Goal: Task Accomplishment & Management: Manage account settings

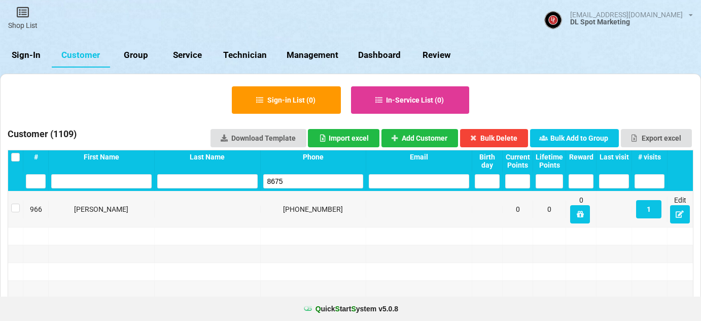
select select "25"
click at [33, 53] on link "Sign-In" at bounding box center [26, 55] width 52 height 24
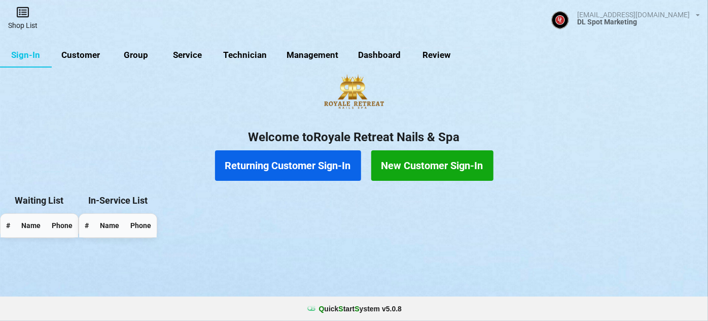
click at [25, 20] on link "Shop List" at bounding box center [23, 18] width 46 height 36
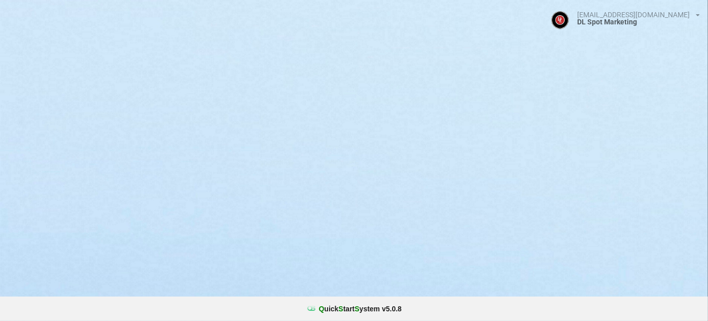
select select "25"
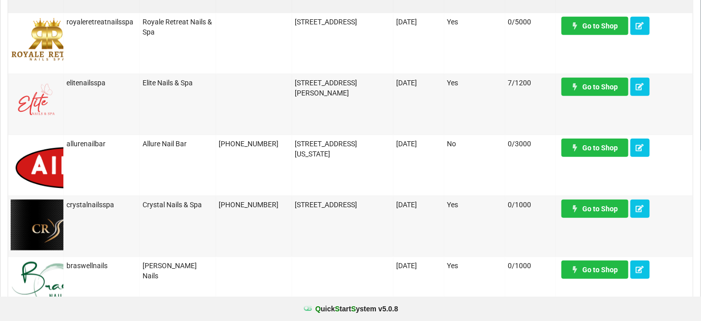
scroll to position [184, 0]
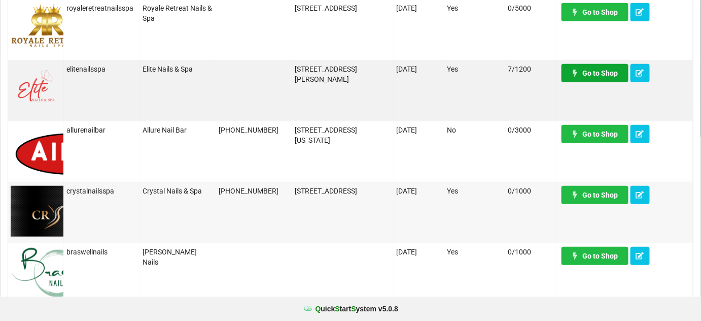
click at [595, 74] on link "Go to Shop" at bounding box center [595, 73] width 67 height 18
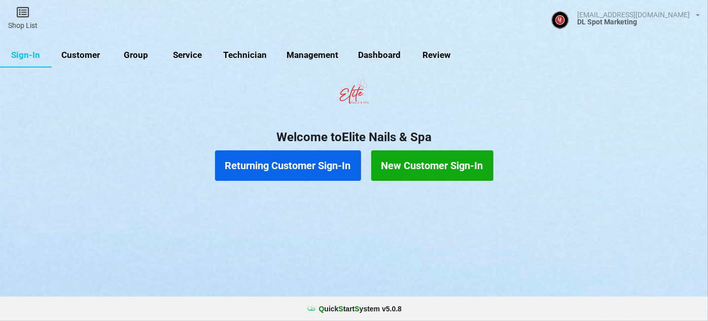
click at [83, 51] on link "Customer" at bounding box center [81, 55] width 58 height 24
select select "25"
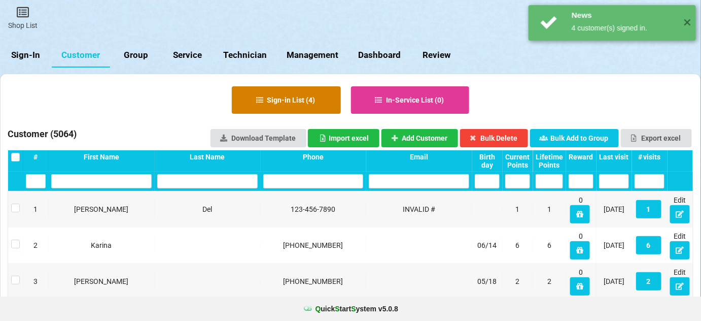
click at [296, 101] on button "Sign-in List ( 4 )" at bounding box center [286, 99] width 109 height 27
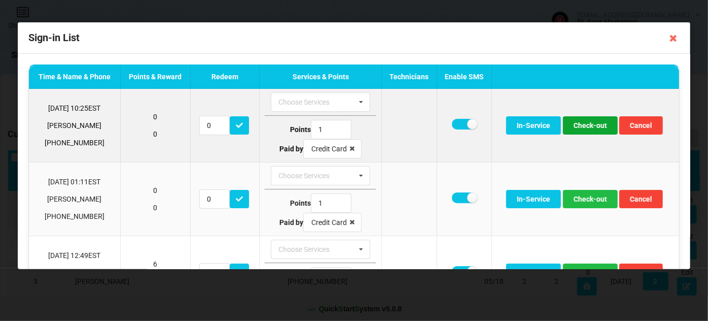
click at [591, 125] on button "Check-out" at bounding box center [590, 125] width 55 height 18
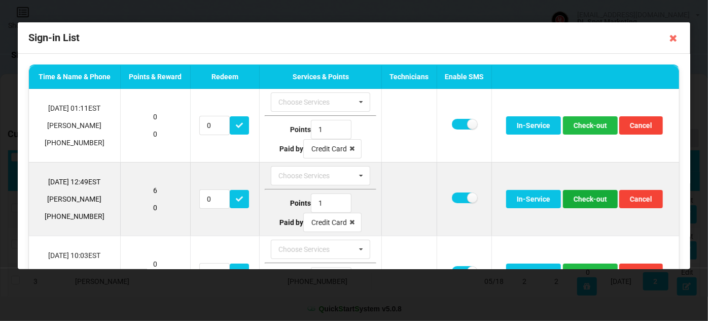
scroll to position [49, 0]
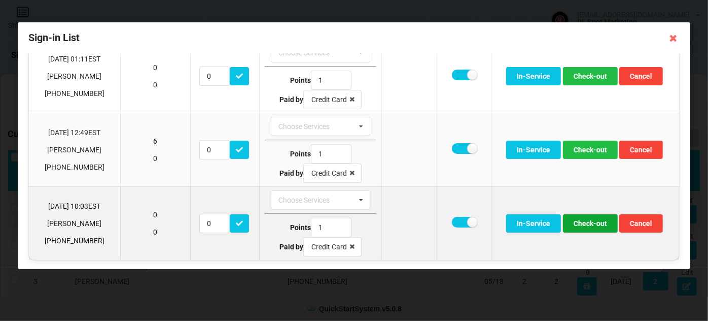
click at [588, 221] on button "Check-out" at bounding box center [590, 223] width 55 height 18
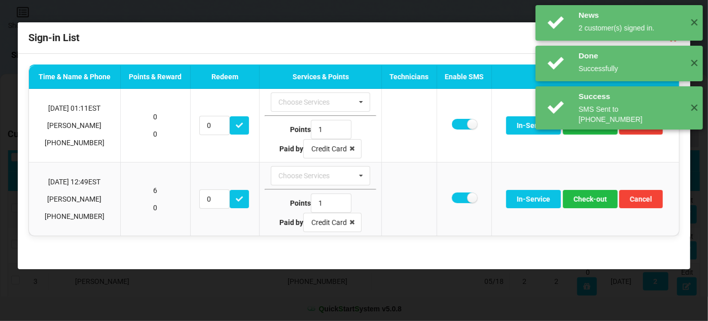
scroll to position [0, 0]
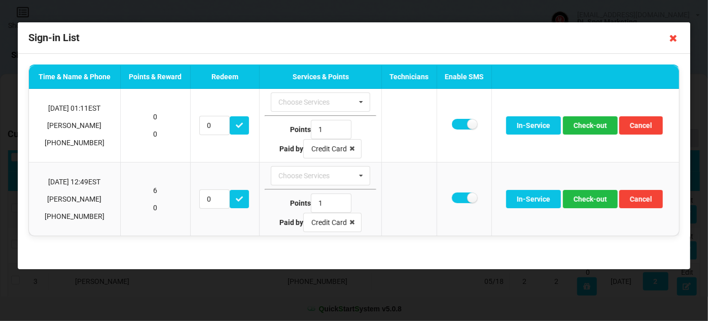
click at [672, 39] on icon at bounding box center [674, 38] width 16 height 16
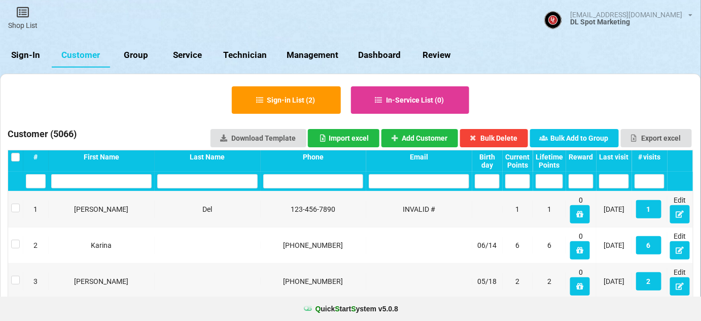
click at [33, 59] on link "Sign-In" at bounding box center [26, 55] width 52 height 24
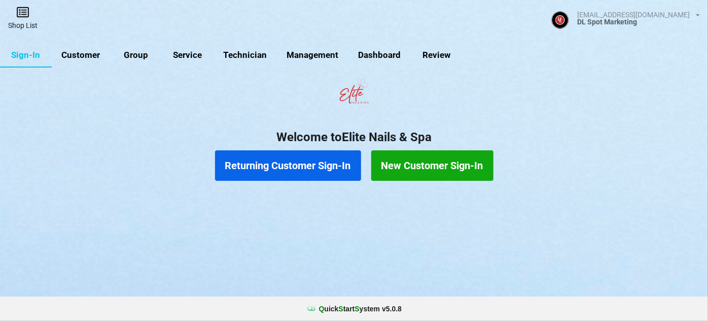
click at [19, 17] on icon at bounding box center [26, 14] width 14 height 12
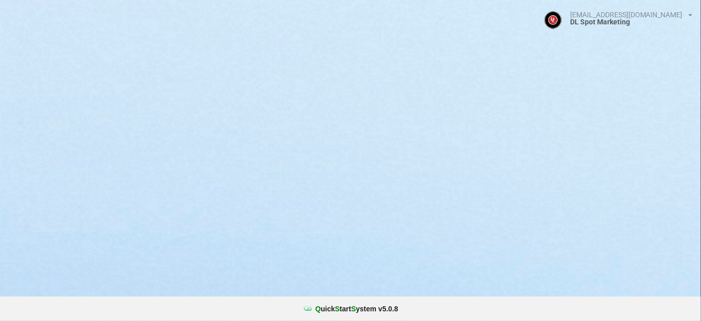
select select "25"
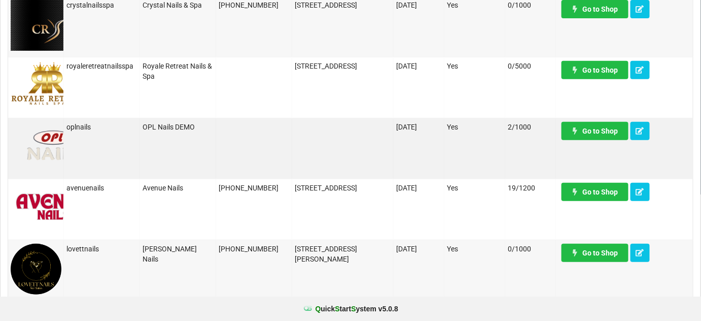
scroll to position [184, 0]
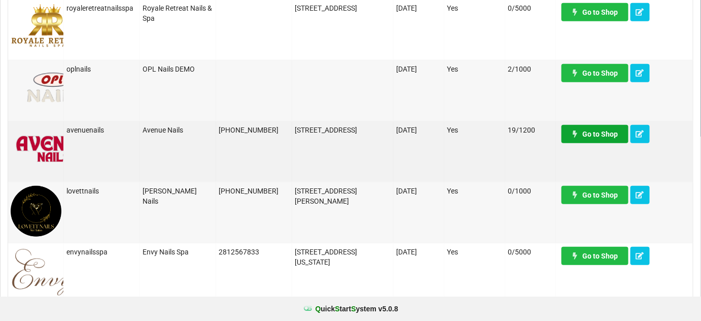
click at [607, 133] on link "Go to Shop" at bounding box center [595, 134] width 67 height 18
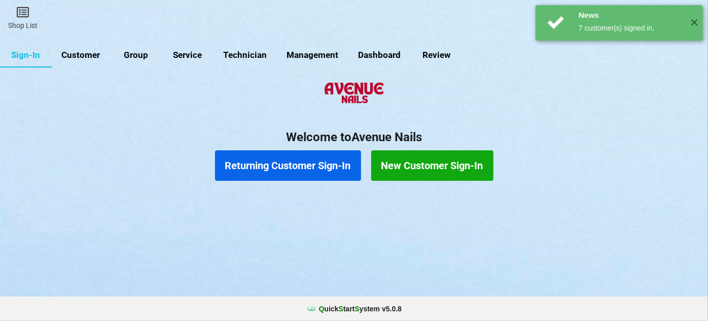
click at [84, 55] on link "Customer" at bounding box center [81, 55] width 58 height 24
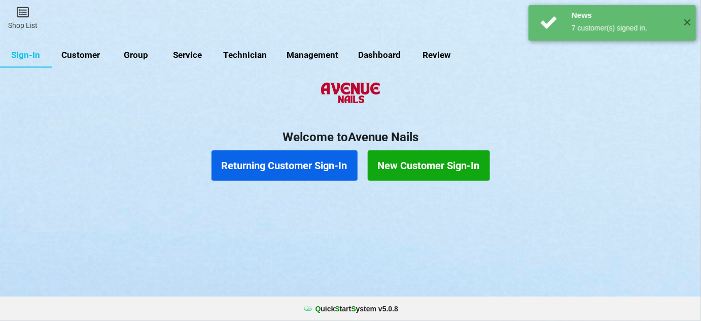
select select "25"
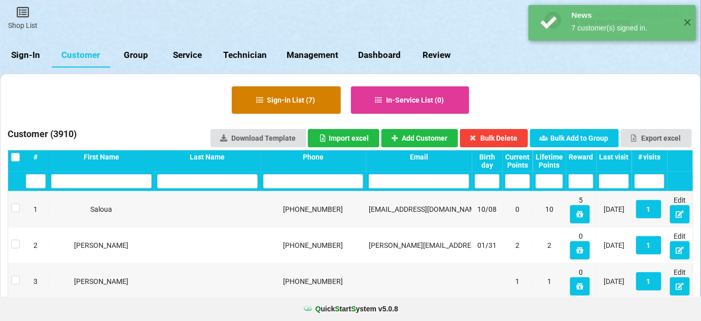
click at [299, 100] on button "Sign-in List ( 7 )" at bounding box center [286, 99] width 109 height 27
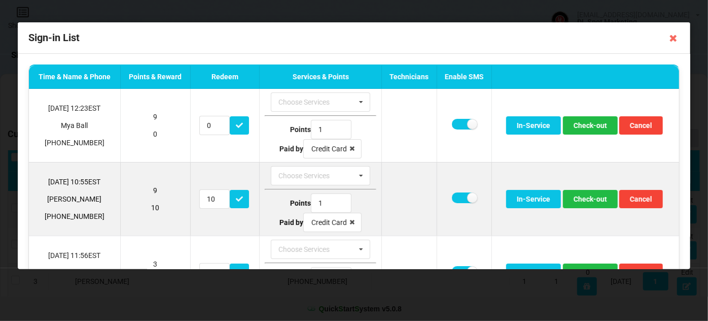
scroll to position [61, 0]
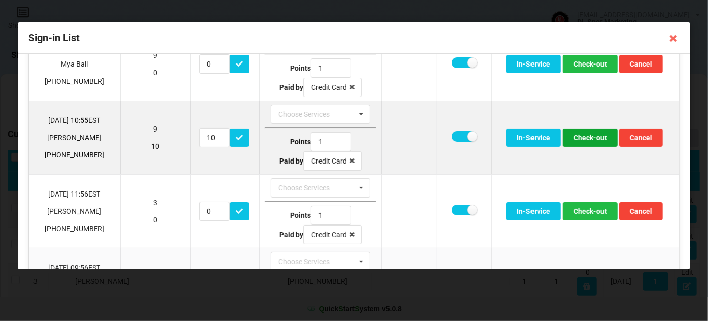
click at [584, 135] on button "Check-out" at bounding box center [590, 137] width 55 height 18
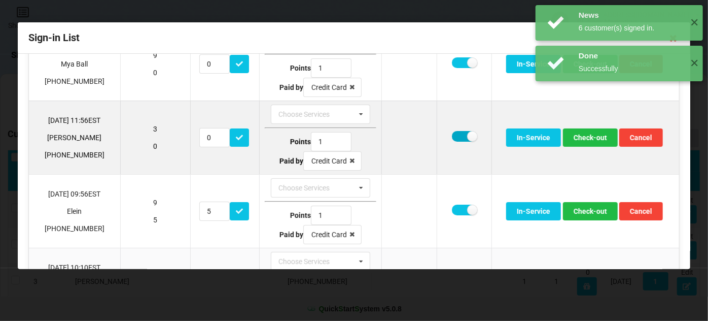
click at [458, 136] on label at bounding box center [464, 136] width 25 height 11
checkbox input "false"
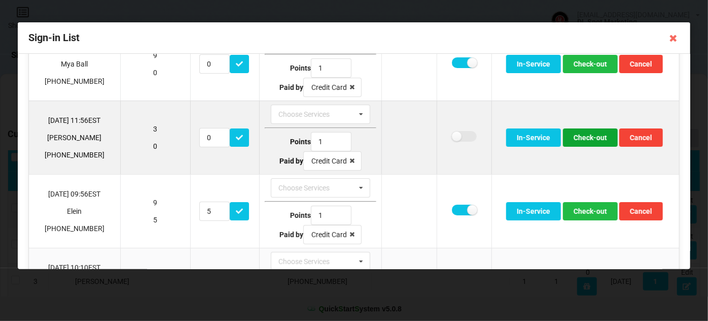
click at [585, 135] on button "Check-out" at bounding box center [590, 137] width 55 height 18
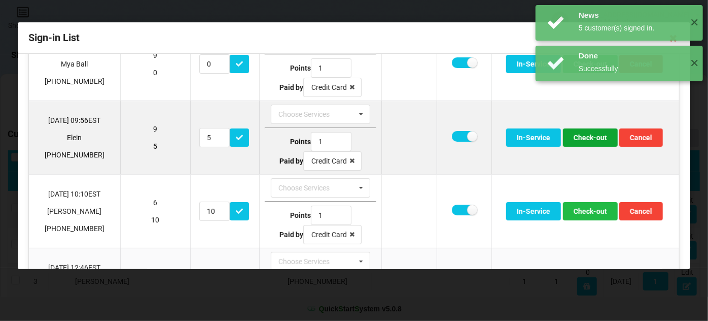
click at [584, 136] on button "Check-out" at bounding box center [590, 137] width 55 height 18
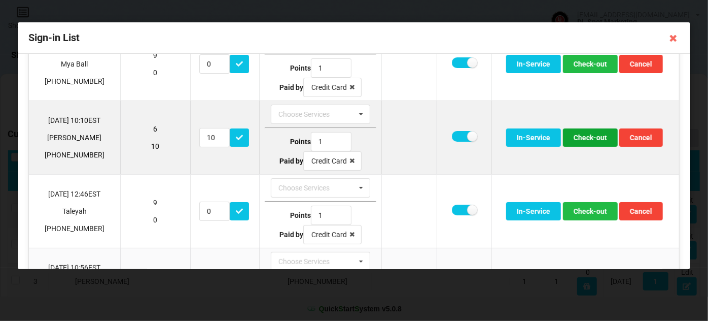
click at [587, 138] on button "Check-out" at bounding box center [590, 137] width 55 height 18
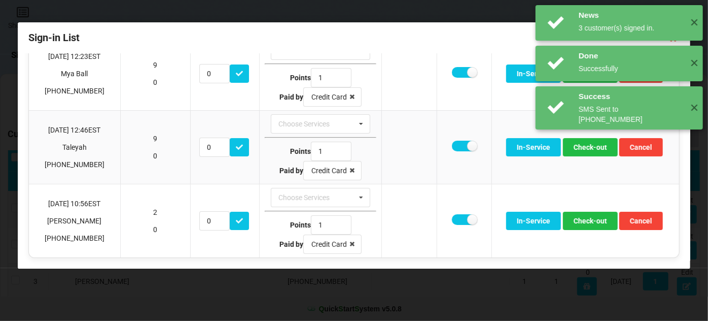
scroll to position [49, 0]
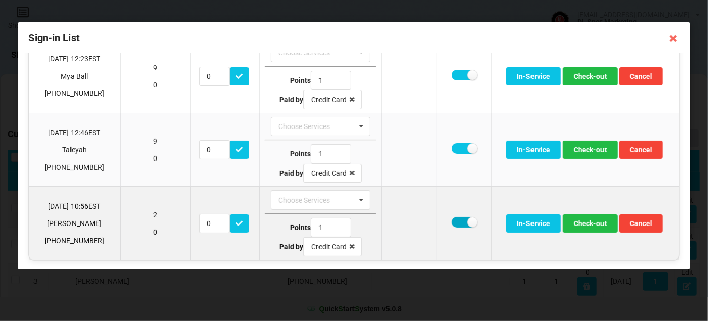
click at [460, 221] on label at bounding box center [464, 222] width 25 height 11
checkbox input "false"
click at [585, 219] on button "Check-out" at bounding box center [590, 223] width 55 height 18
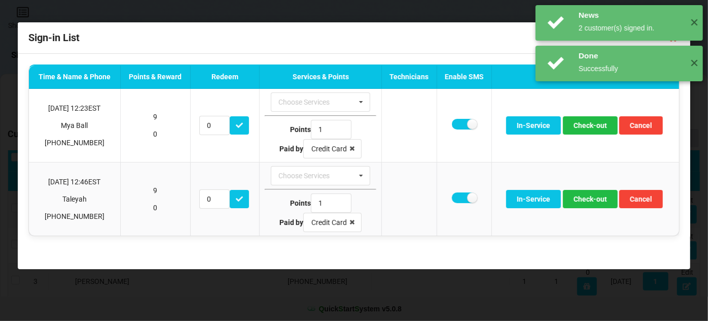
scroll to position [0, 0]
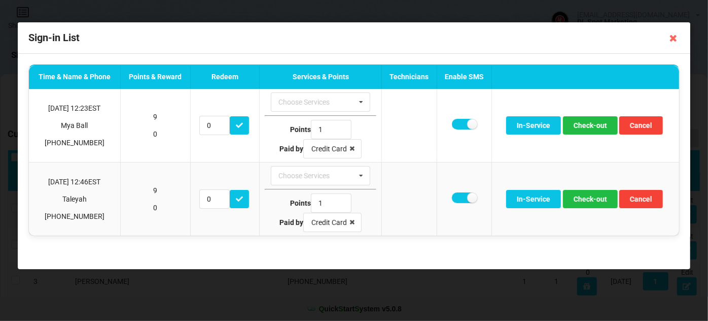
drag, startPoint x: 673, startPoint y: 40, endPoint x: 459, endPoint y: 73, distance: 216.5
click at [672, 40] on icon at bounding box center [674, 38] width 16 height 16
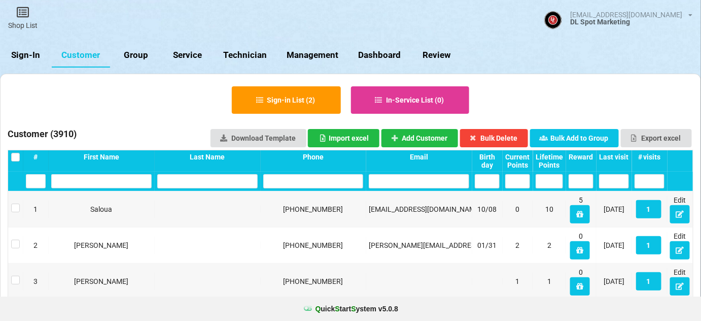
click at [23, 55] on link "Sign-In" at bounding box center [26, 55] width 52 height 24
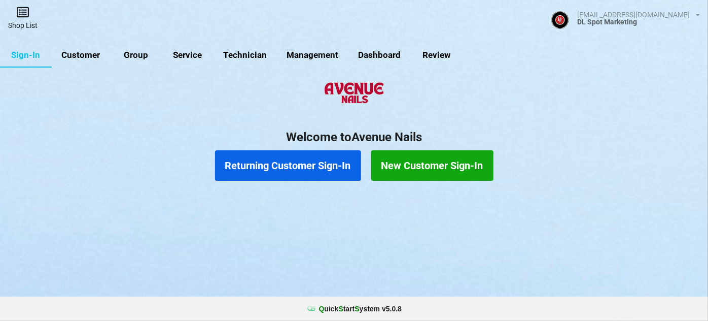
click at [26, 24] on link "Shop List" at bounding box center [23, 18] width 46 height 36
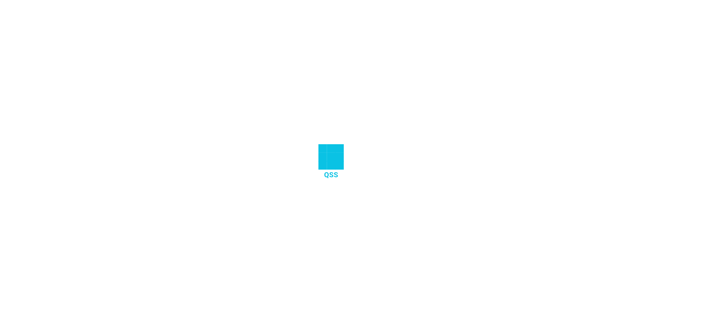
select select "25"
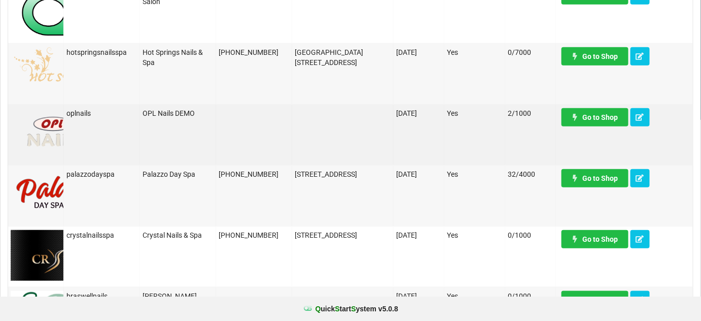
scroll to position [246, 0]
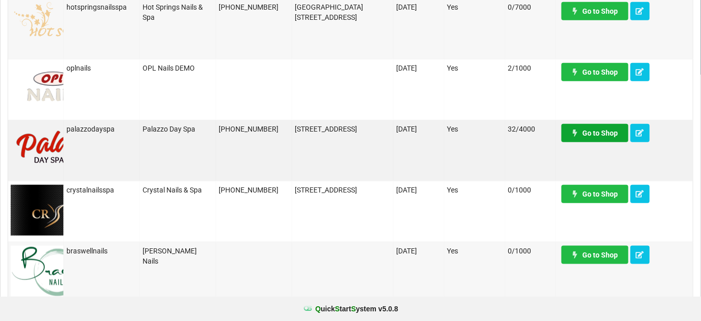
click at [598, 131] on link "Go to Shop" at bounding box center [595, 133] width 67 height 18
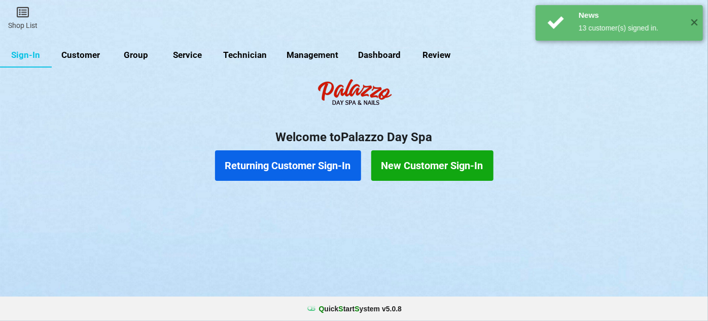
click at [81, 52] on link "Customer" at bounding box center [81, 55] width 58 height 24
select select "25"
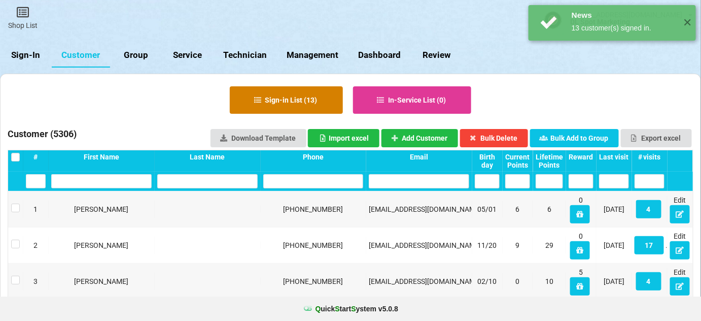
click at [295, 101] on button "Sign-in List ( 13 )" at bounding box center [286, 99] width 113 height 27
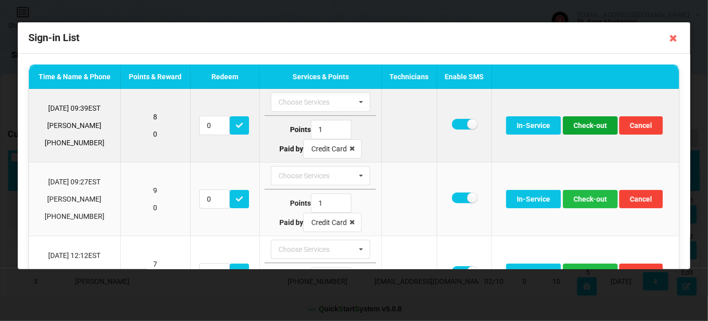
click at [585, 126] on button "Check-out" at bounding box center [590, 125] width 55 height 18
click at [585, 128] on button "Check-out" at bounding box center [590, 125] width 55 height 18
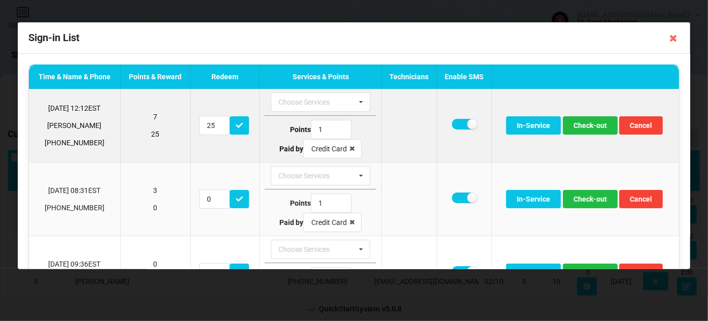
scroll to position [61, 0]
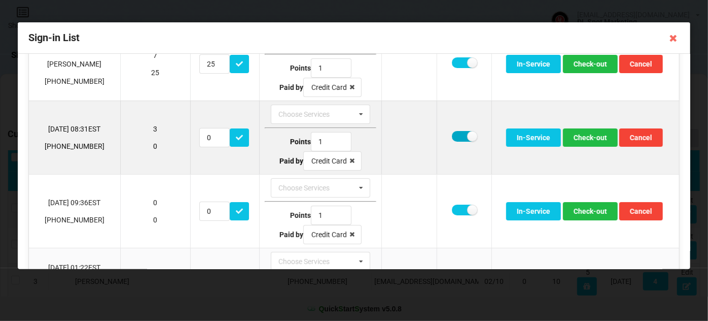
click at [460, 136] on label at bounding box center [464, 136] width 25 height 11
checkbox input "false"
click at [580, 135] on button "Check-out" at bounding box center [590, 137] width 55 height 18
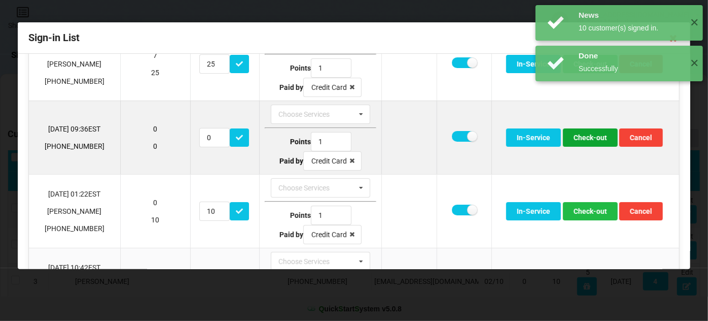
click at [591, 138] on button "Check-out" at bounding box center [590, 137] width 55 height 18
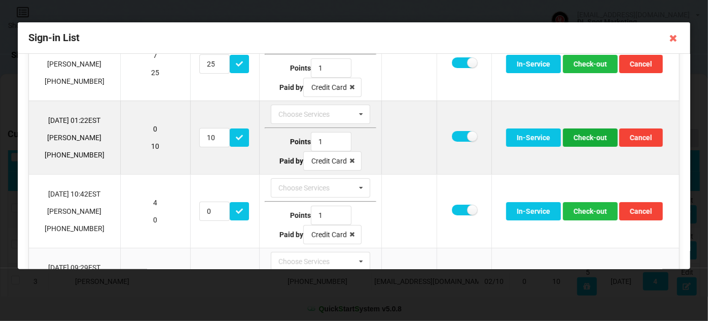
scroll to position [123, 0]
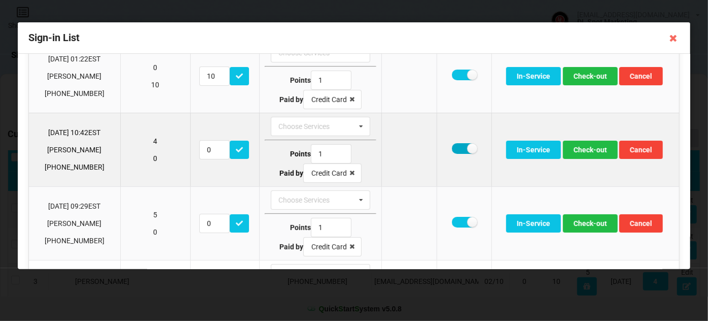
click at [456, 147] on label at bounding box center [464, 148] width 25 height 11
checkbox input "false"
click at [584, 149] on button "Check-out" at bounding box center [590, 150] width 55 height 18
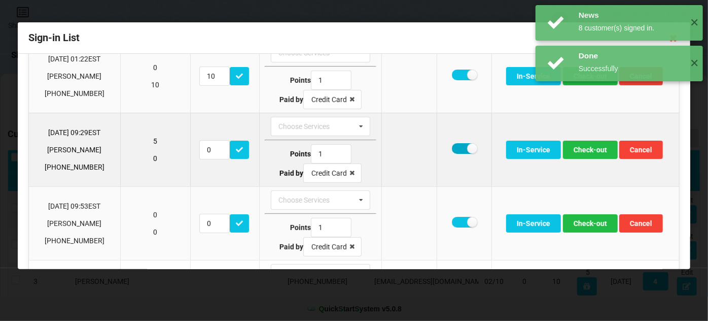
click at [456, 147] on label at bounding box center [464, 148] width 25 height 11
checkbox input "false"
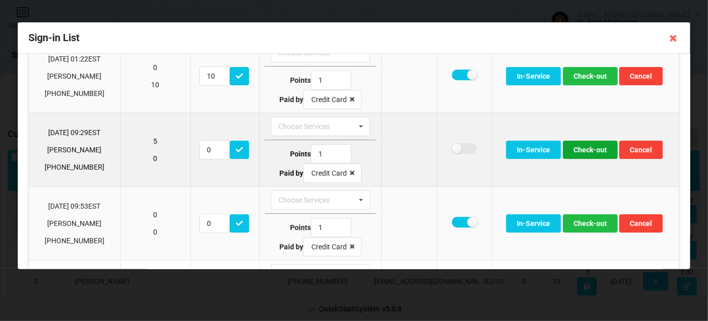
click at [587, 147] on button "Check-out" at bounding box center [590, 150] width 55 height 18
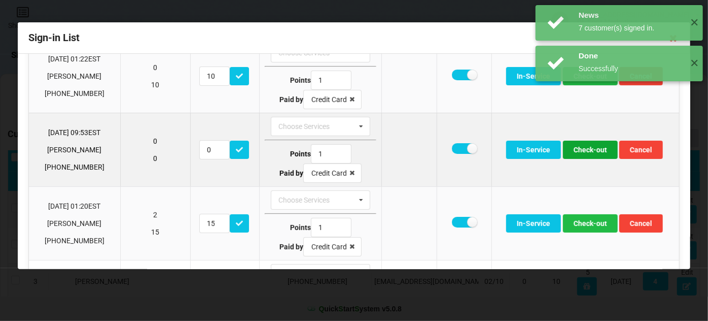
click at [584, 148] on button "Check-out" at bounding box center [590, 150] width 55 height 18
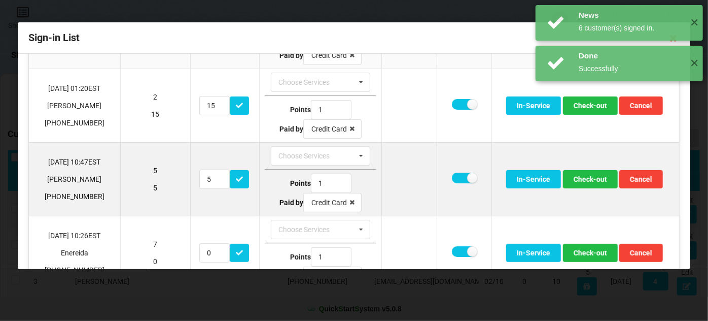
scroll to position [184, 0]
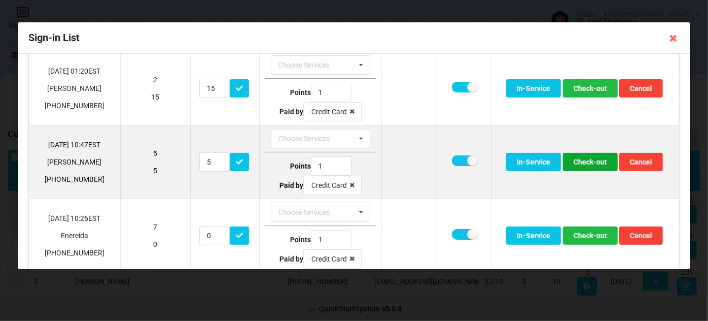
click at [590, 160] on button "Check-out" at bounding box center [590, 162] width 55 height 18
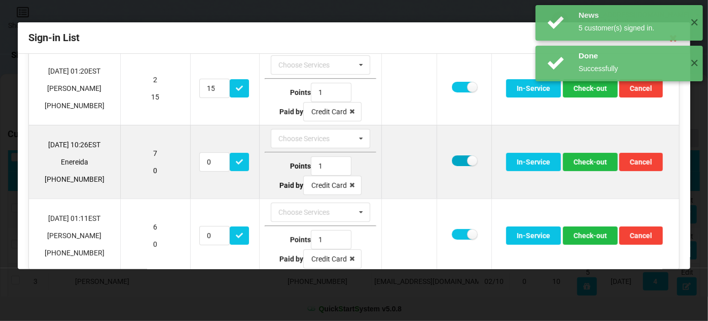
click at [459, 159] on label at bounding box center [464, 160] width 25 height 11
checkbox input "false"
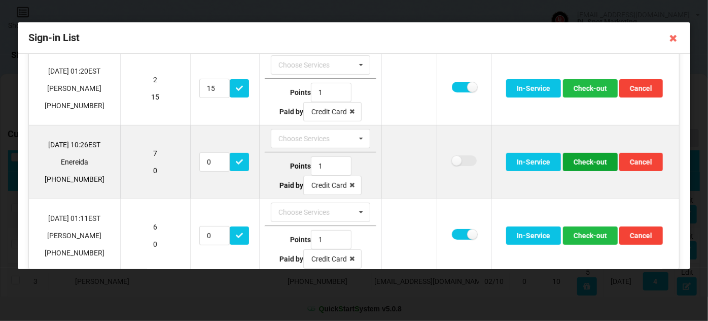
click at [596, 160] on button "Check-out" at bounding box center [590, 162] width 55 height 18
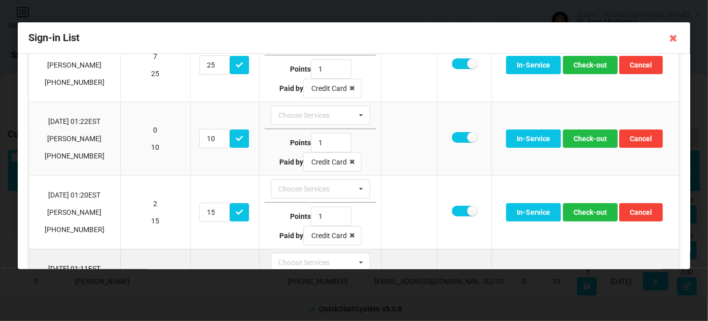
scroll to position [0, 0]
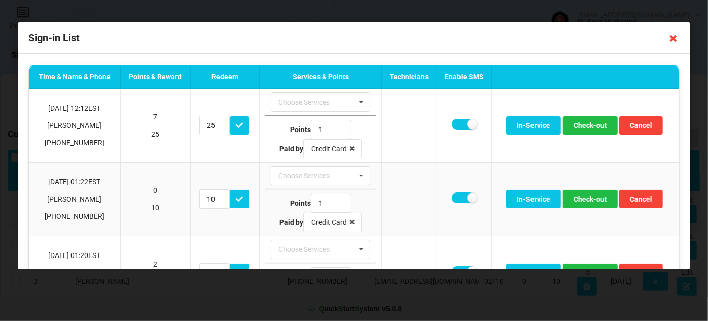
click at [673, 41] on icon at bounding box center [674, 38] width 16 height 16
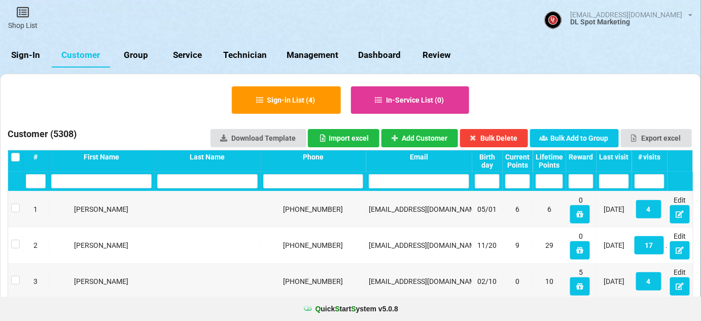
click at [28, 56] on link "Sign-In" at bounding box center [26, 55] width 52 height 24
